Goal: Navigation & Orientation: Find specific page/section

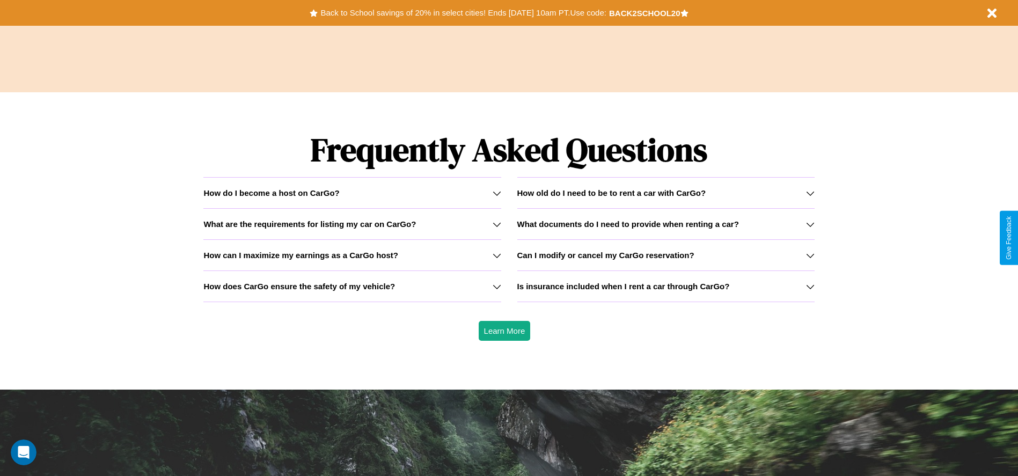
scroll to position [1539, 0]
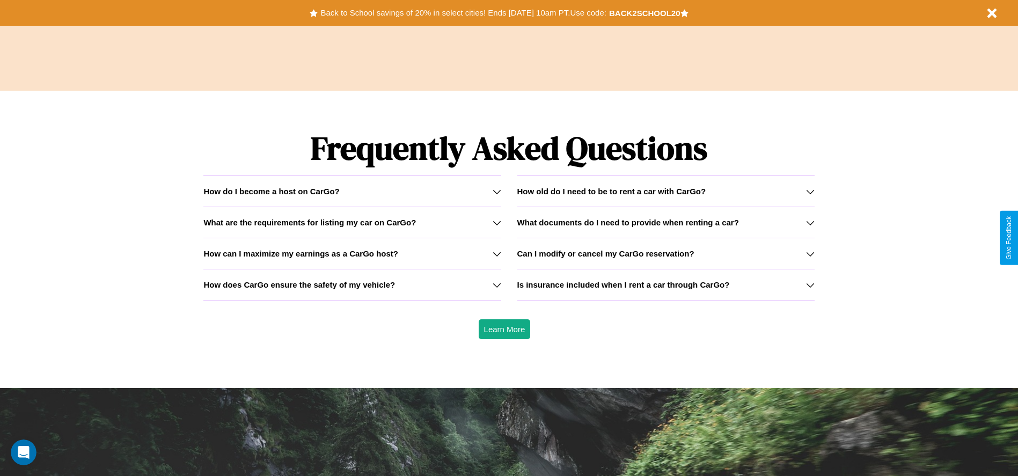
click at [665, 191] on h3 "How old do I need to be to rent a car with CarGo?" at bounding box center [611, 191] width 189 height 9
click at [810, 253] on icon at bounding box center [810, 254] width 9 height 9
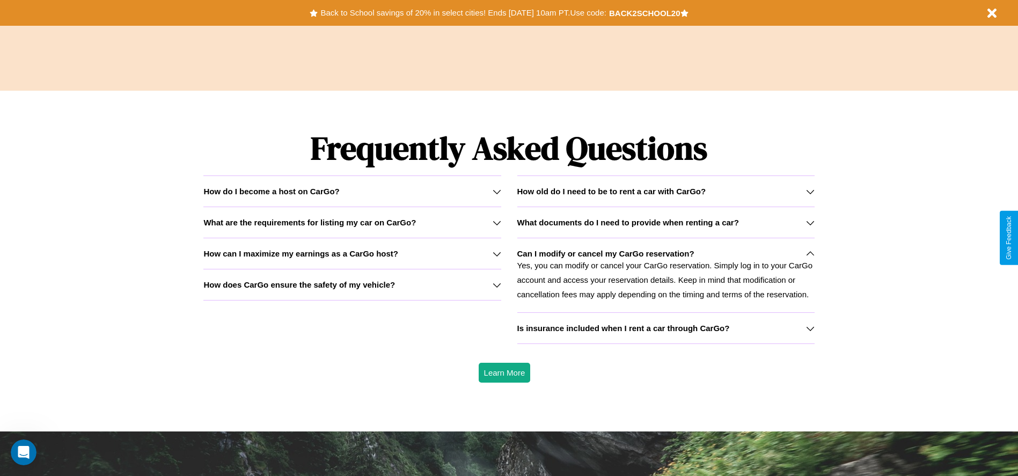
click at [810, 191] on icon at bounding box center [810, 191] width 9 height 9
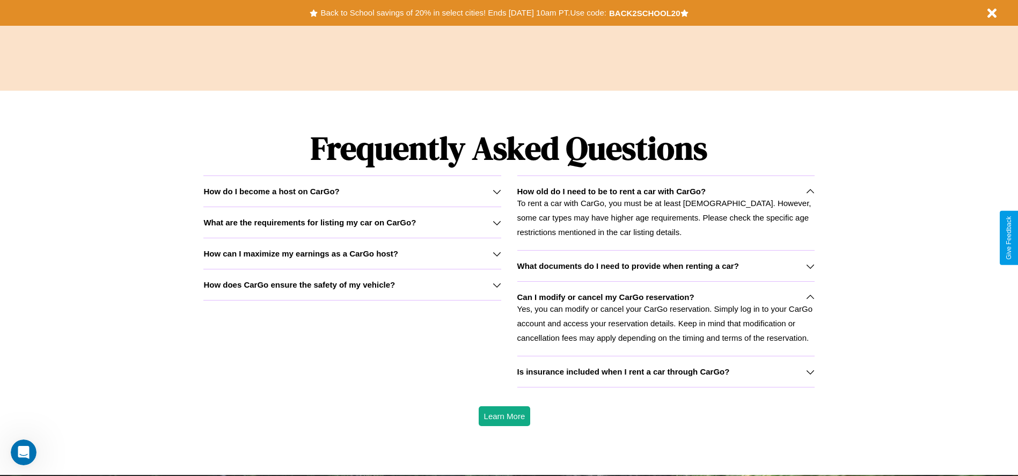
click at [496, 222] on icon at bounding box center [497, 222] width 9 height 9
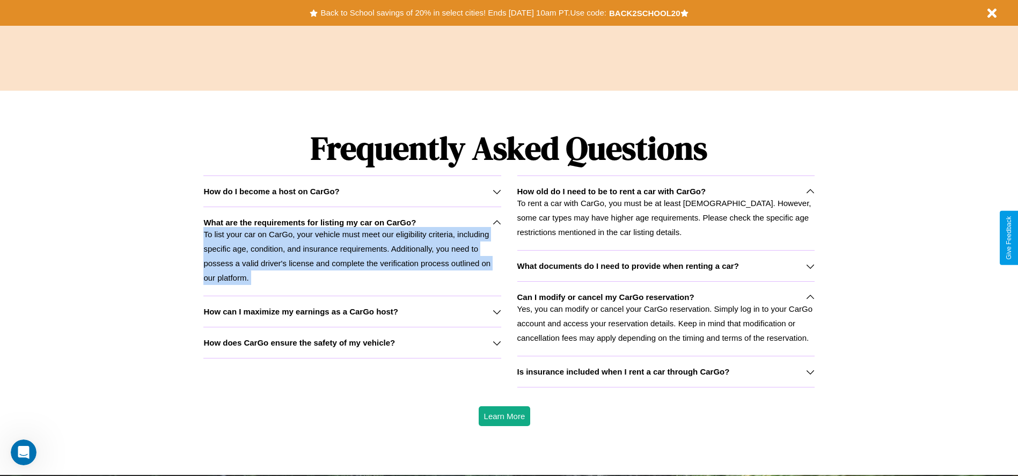
click at [352, 251] on p "To list your car on CarGo, your vehicle must meet our eligibility criteria, inc…" at bounding box center [351, 256] width 297 height 58
click at [463, 13] on button "Back to School savings of 20% in select cities! Ends [DATE] 10am PT. Use code:" at bounding box center [463, 12] width 291 height 15
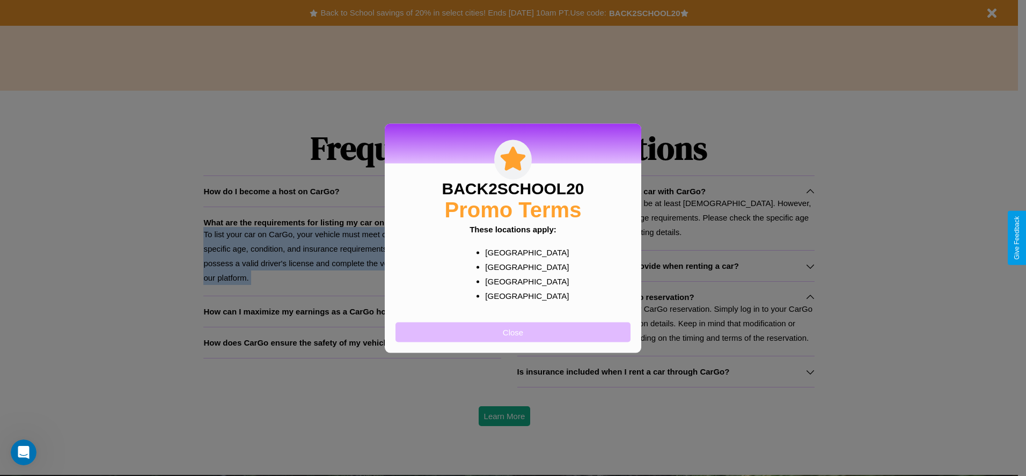
click at [513, 332] on button "Close" at bounding box center [512, 332] width 235 height 20
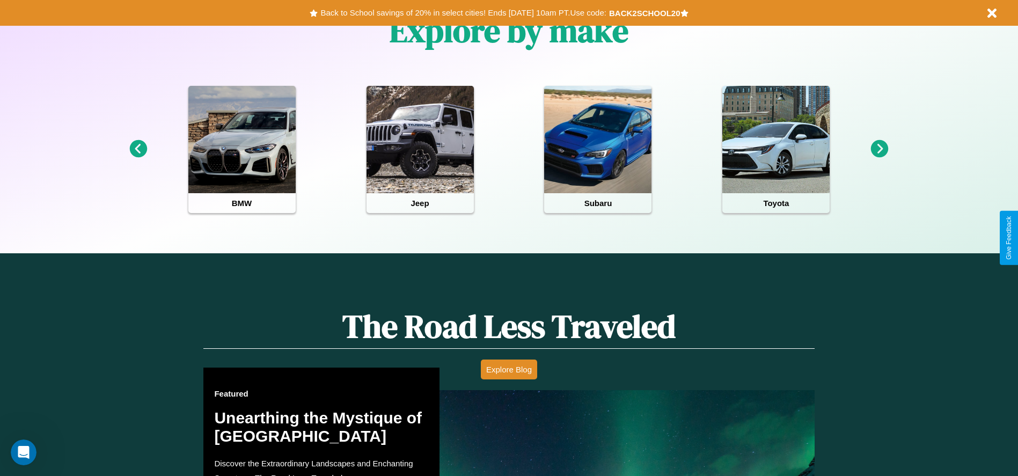
scroll to position [223, 0]
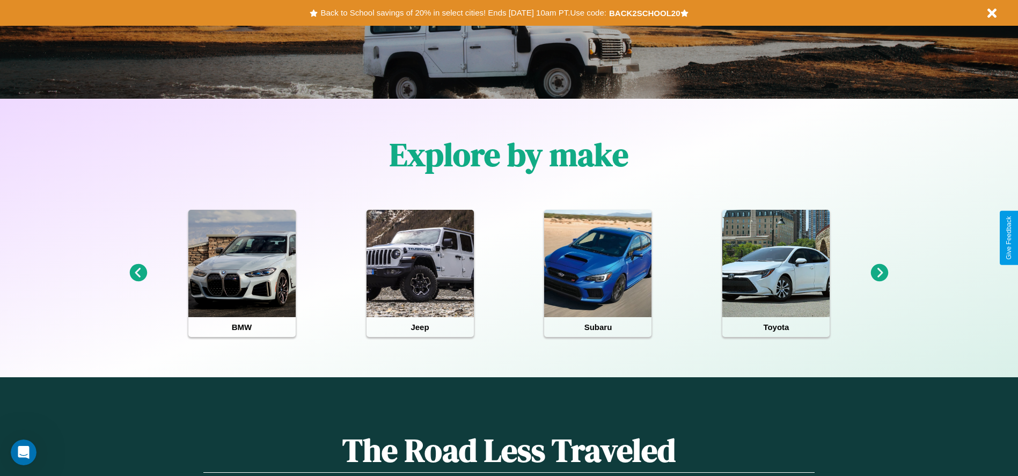
click at [138, 273] on icon at bounding box center [138, 273] width 18 height 18
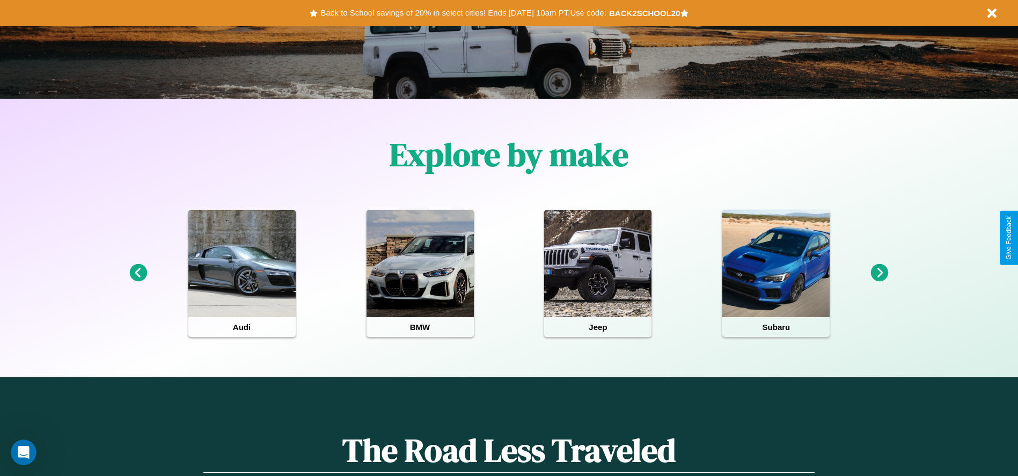
click at [138, 273] on icon at bounding box center [138, 273] width 18 height 18
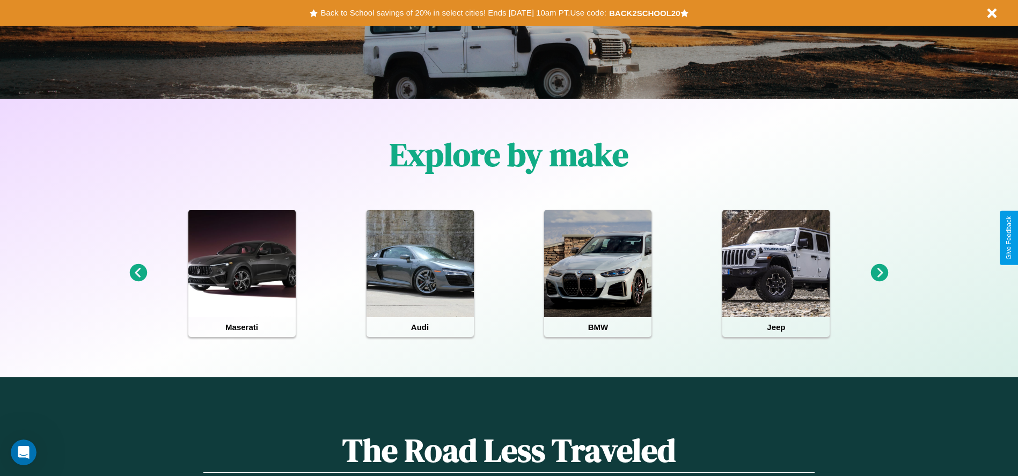
click at [138, 273] on icon at bounding box center [138, 273] width 18 height 18
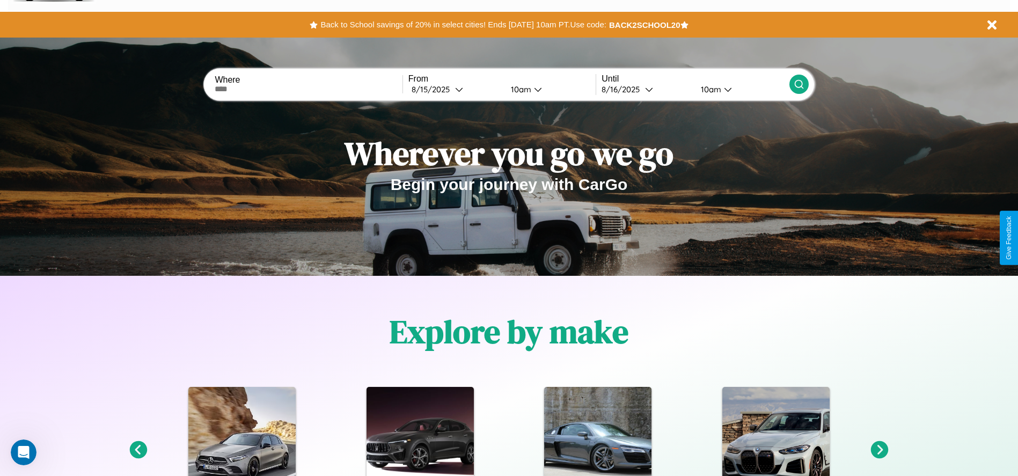
scroll to position [0, 0]
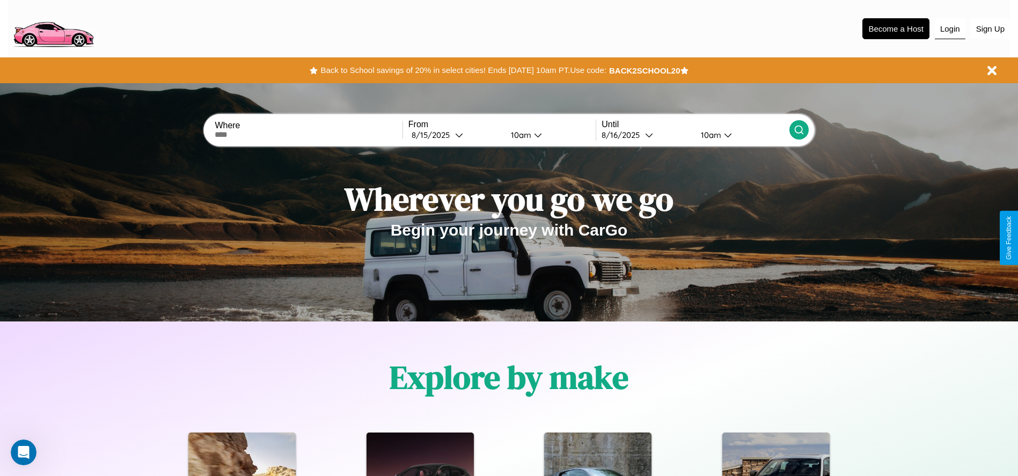
click at [950, 28] on button "Login" at bounding box center [950, 29] width 31 height 20
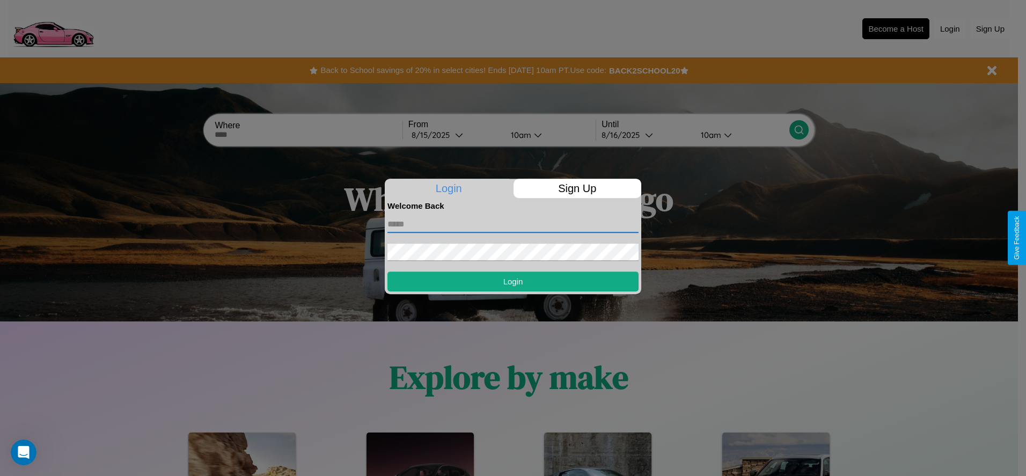
click at [513, 224] on input "text" at bounding box center [512, 224] width 251 height 17
type input "**********"
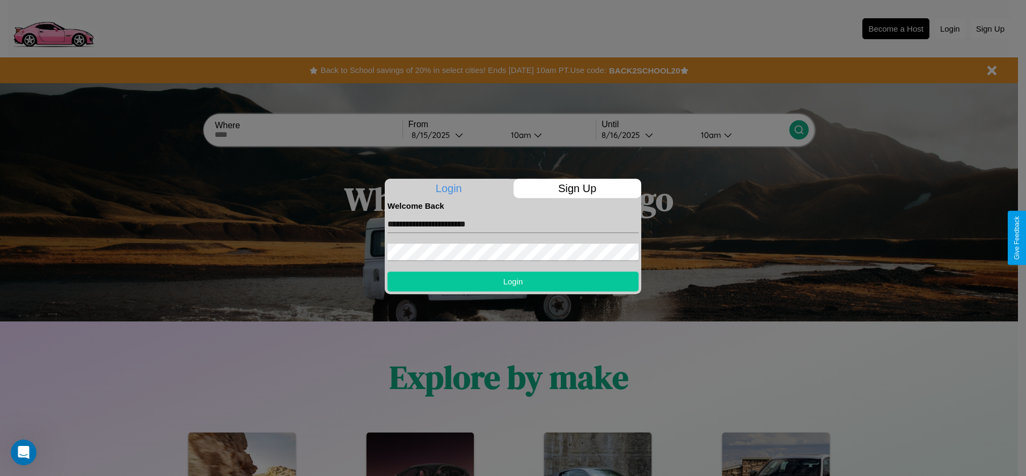
click at [513, 281] on button "Login" at bounding box center [512, 282] width 251 height 20
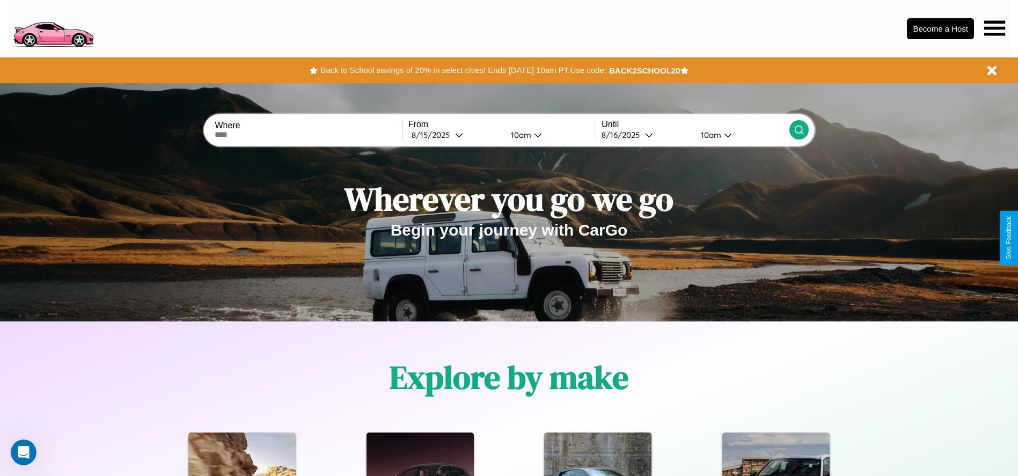
click at [994, 28] on icon at bounding box center [994, 27] width 21 height 15
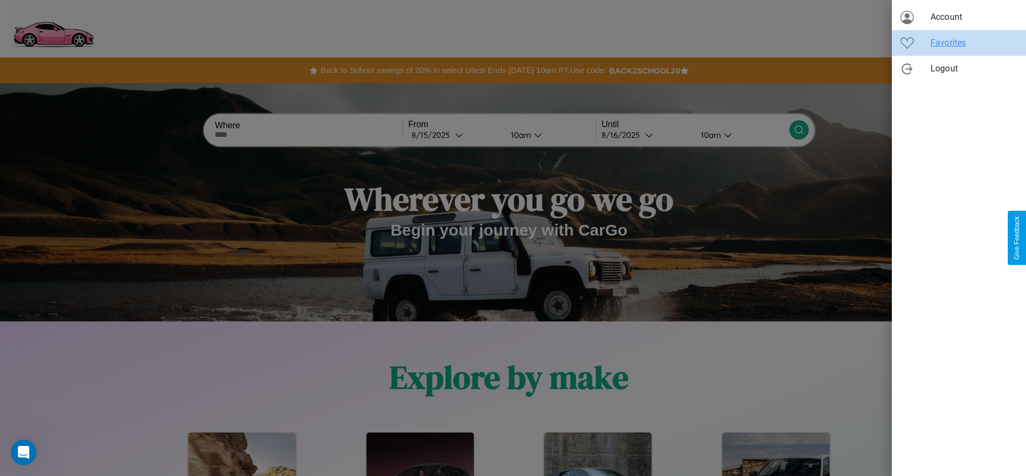
click at [959, 43] on span "Favorites" at bounding box center [973, 42] width 87 height 13
